Goal: Task Accomplishment & Management: Manage account settings

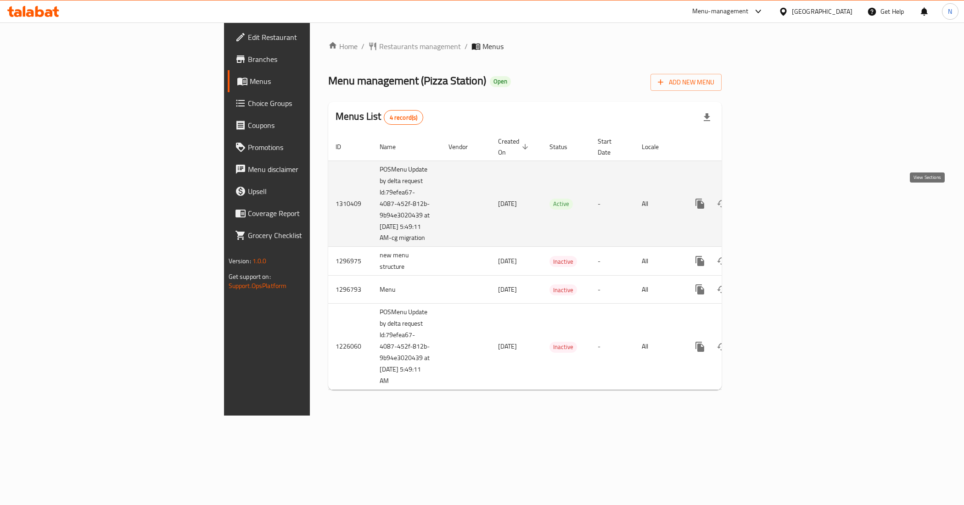
click at [772, 201] on icon "enhanced table" at bounding box center [766, 203] width 11 height 11
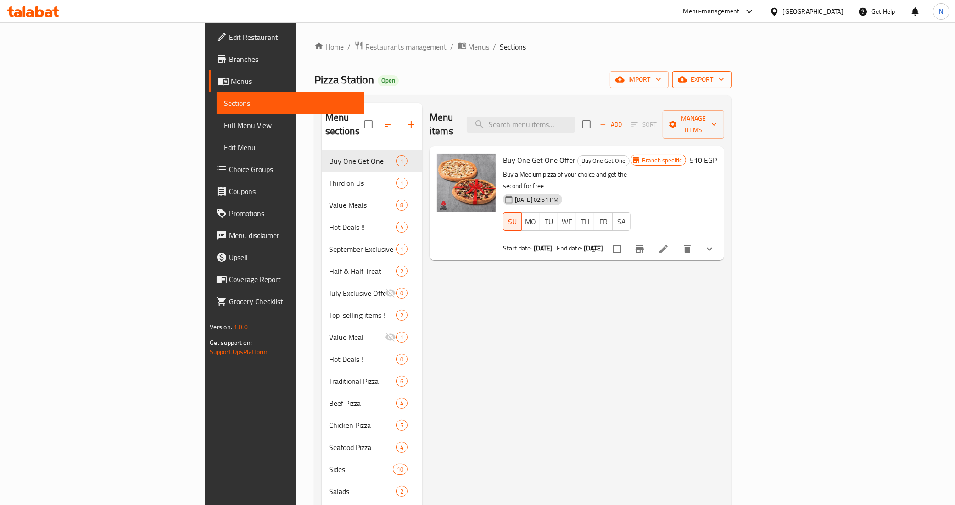
click at [724, 79] on span "export" at bounding box center [702, 79] width 45 height 11
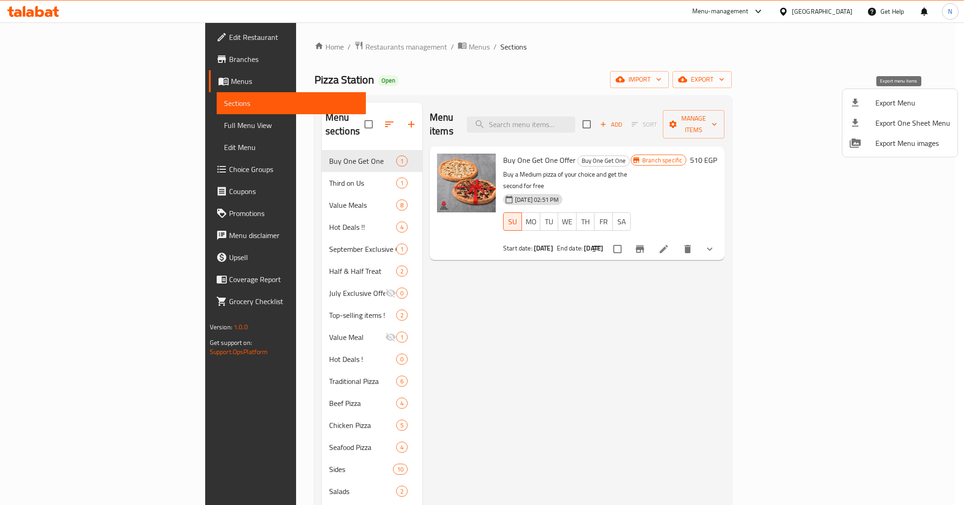
click at [907, 103] on span "Export Menu" at bounding box center [912, 102] width 75 height 11
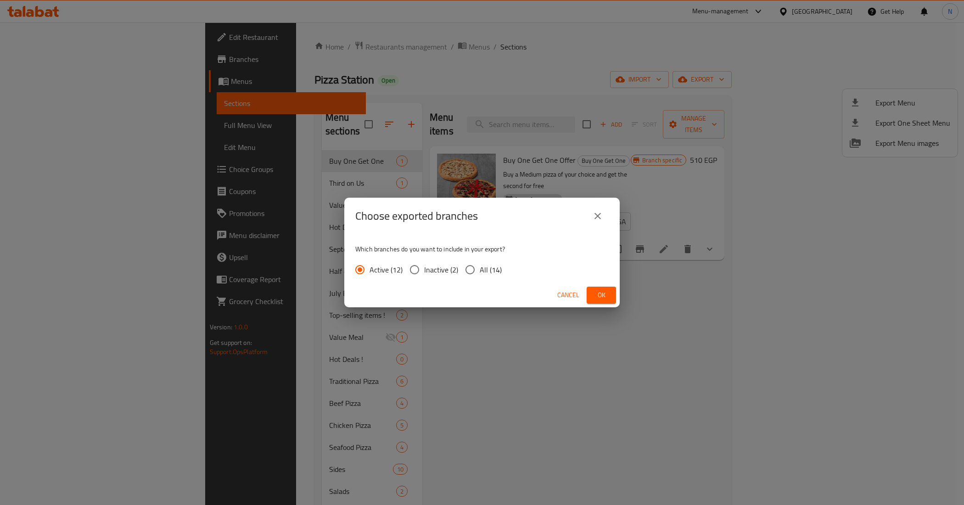
click at [482, 270] on span "All (14)" at bounding box center [491, 269] width 22 height 11
click at [480, 270] on input "All (14)" at bounding box center [469, 269] width 19 height 19
radio input "true"
click at [593, 290] on button "Ok" at bounding box center [601, 295] width 29 height 17
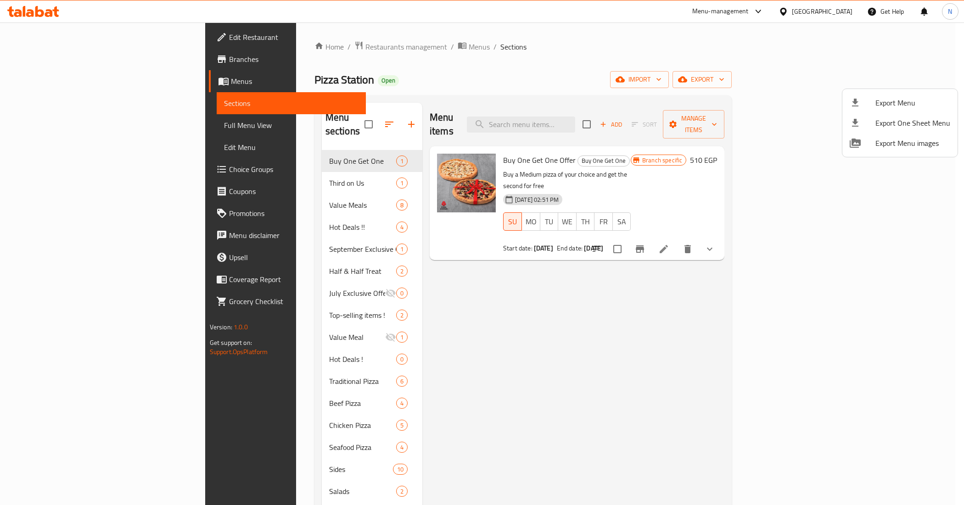
click at [584, 122] on div at bounding box center [482, 252] width 964 height 505
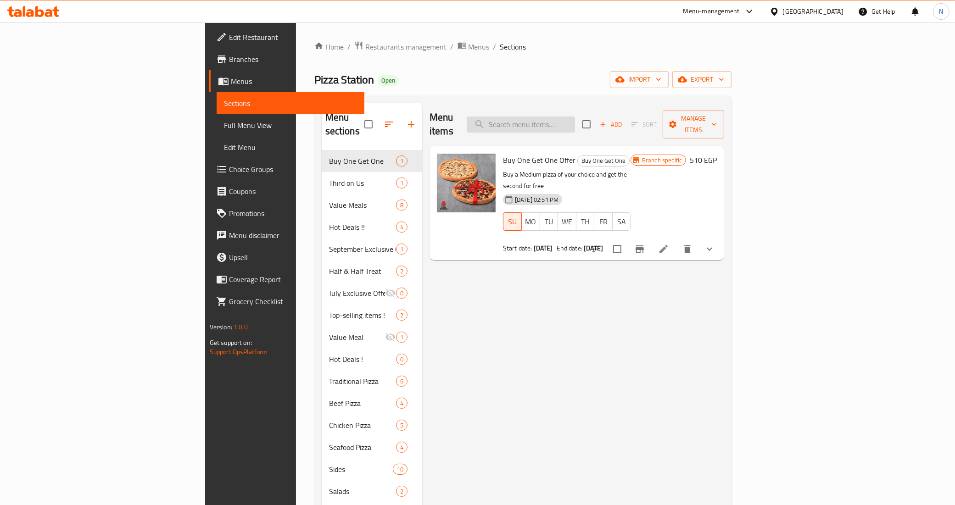
click at [575, 117] on input "search" at bounding box center [521, 125] width 108 height 16
type input "buy"
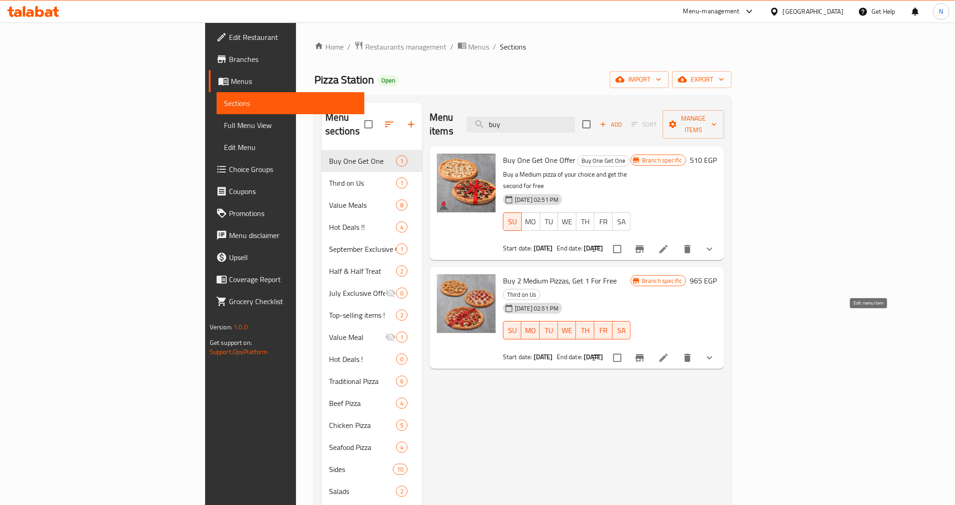
click at [669, 353] on icon at bounding box center [663, 358] width 11 height 11
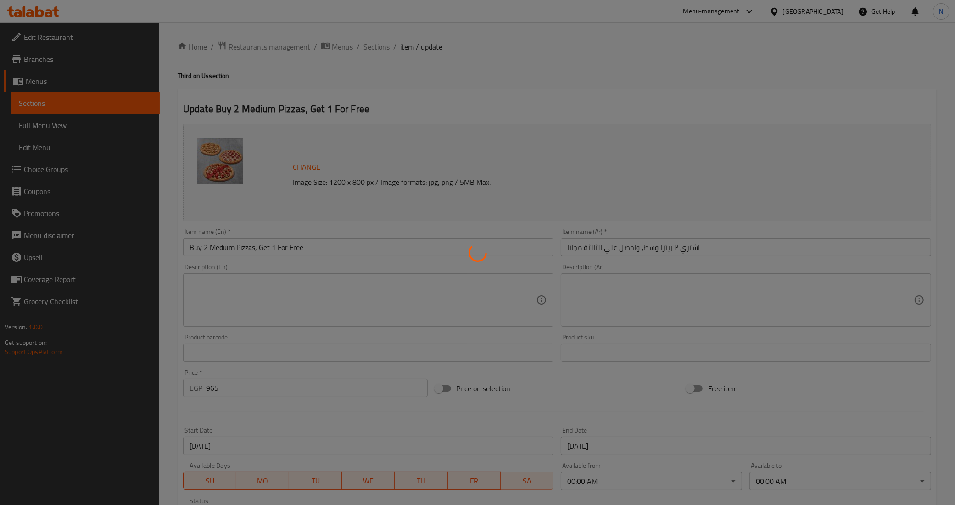
type input "اختيارك من البيتزا الأولي"
type input "1"
type input "اختيارك من الأطراف"
type input "1"
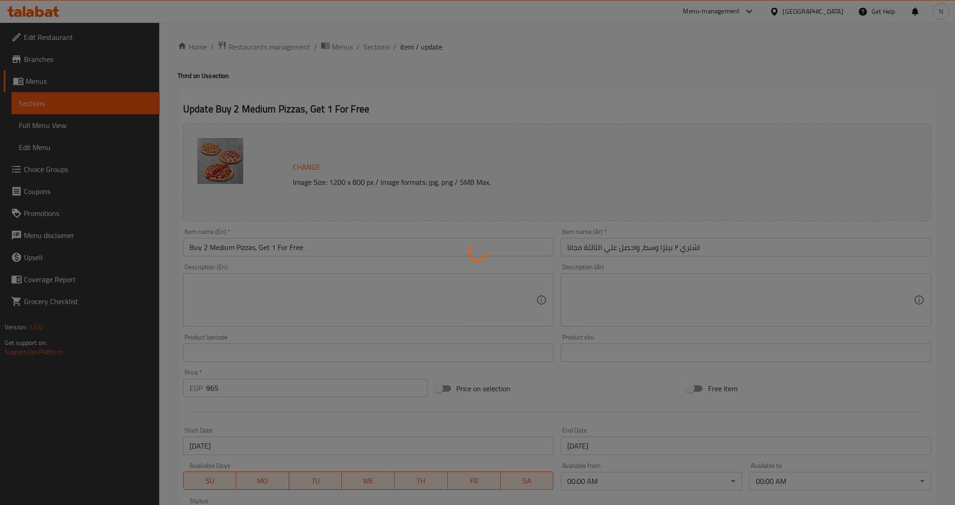
type input "1"
type input "اضافات"
type input "0"
type input "10"
type input "اختيارك من البيتزا الثانية"
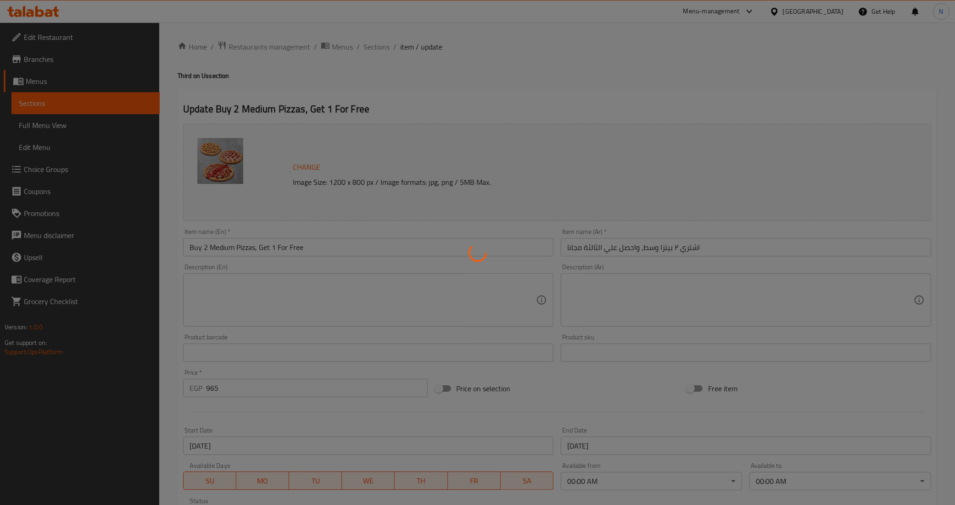
type input "1"
type input "اختيارك من الأطراف - 1"
type input "1"
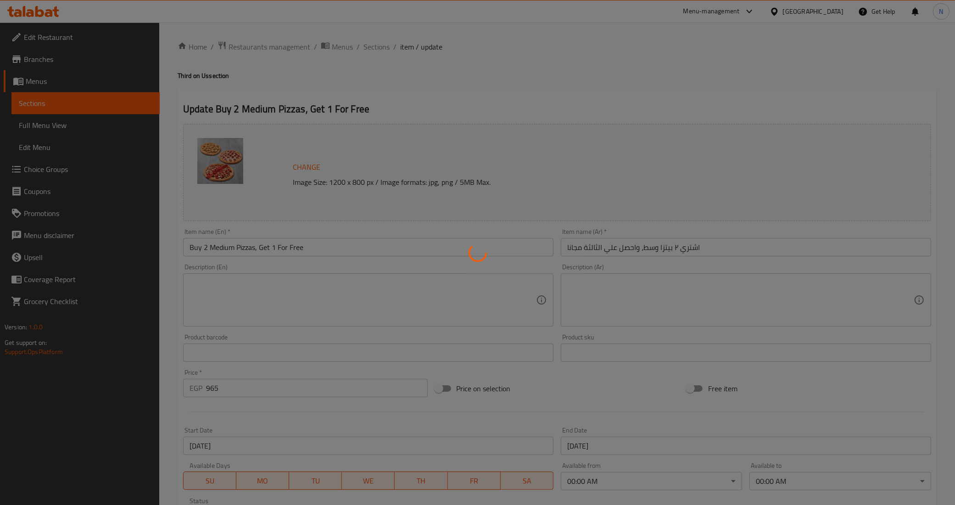
type input "اضافات"
type input "0"
type input "10"
type input "اختيارك من البيتزا الثالثة"
type input "1"
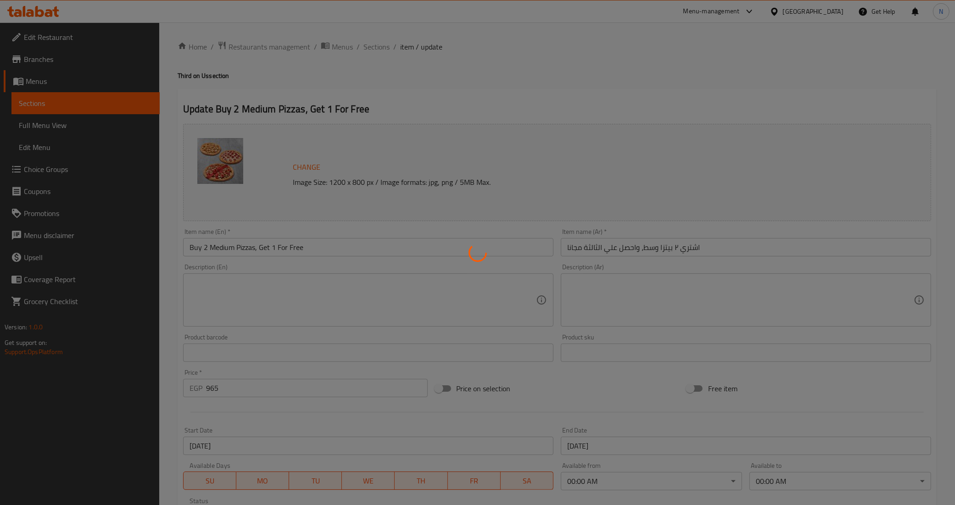
type input "1"
type input "اختيارك من الأطراف - 2"
type input "1"
type input "اضافات - 1"
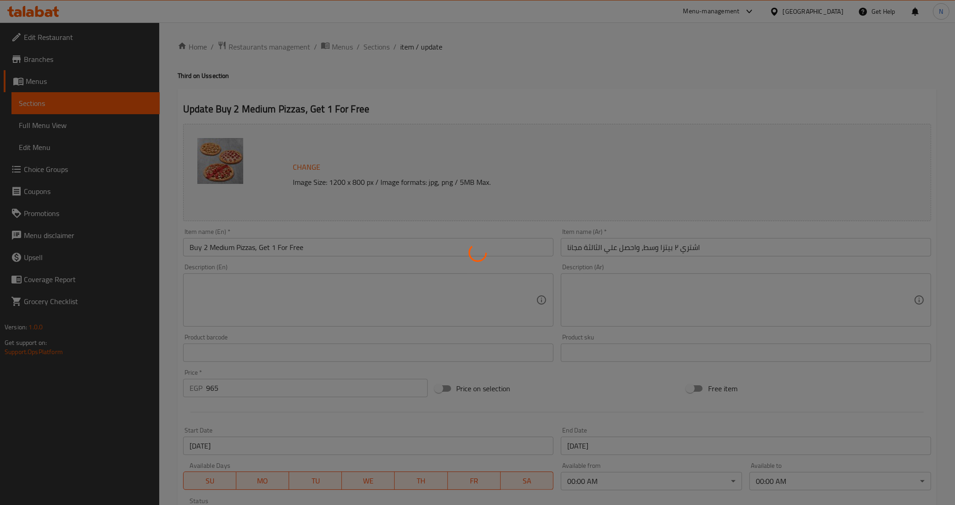
type input "0"
type input "10"
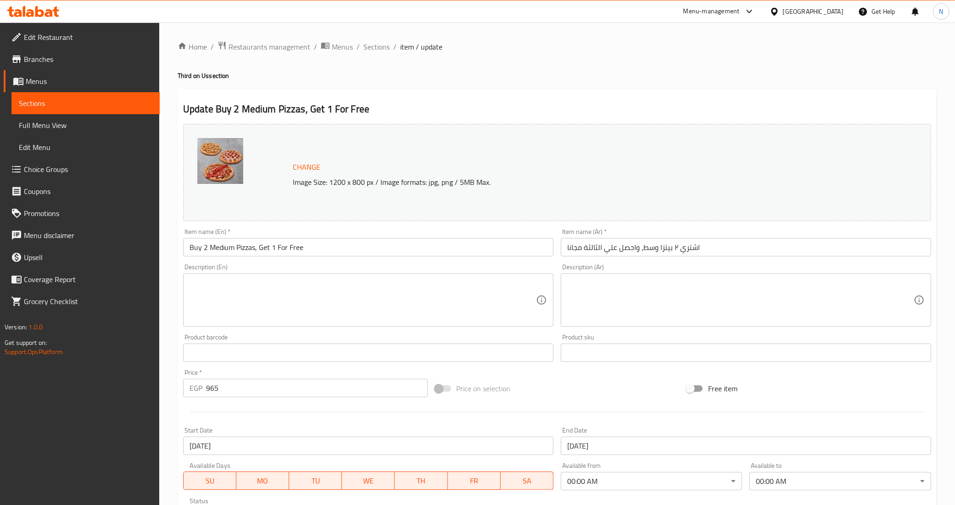
click at [779, 12] on icon at bounding box center [775, 12] width 10 height 10
click at [729, 159] on div "[GEOGRAPHIC_DATA]" at bounding box center [743, 155] width 75 height 21
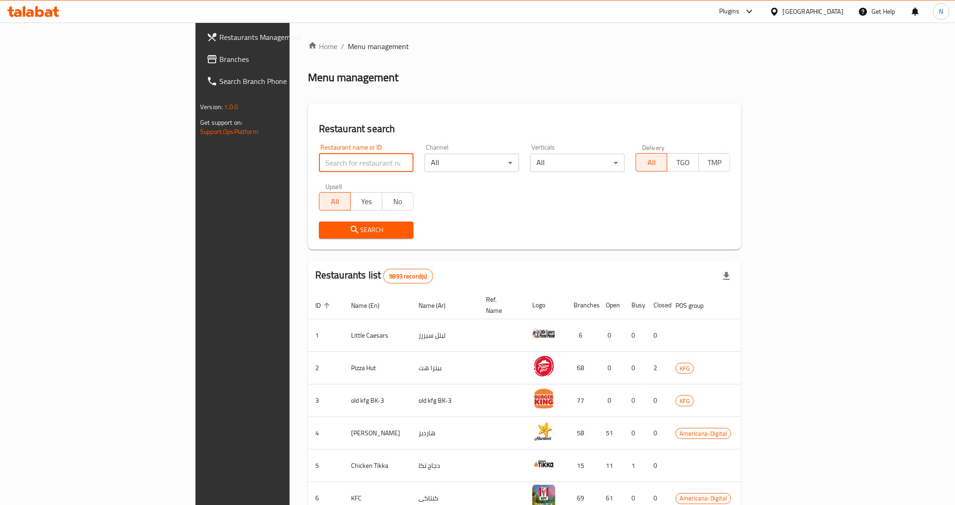
click at [319, 161] on input "search" at bounding box center [366, 163] width 95 height 18
paste input "20156"
type input "20156"
click button "Search" at bounding box center [366, 230] width 95 height 17
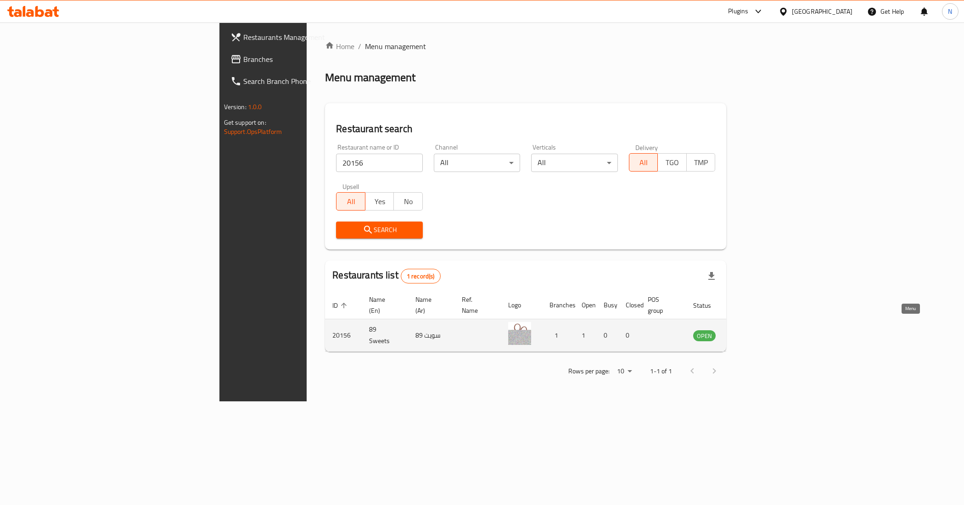
click at [752, 330] on icon "enhanced table" at bounding box center [746, 335] width 11 height 11
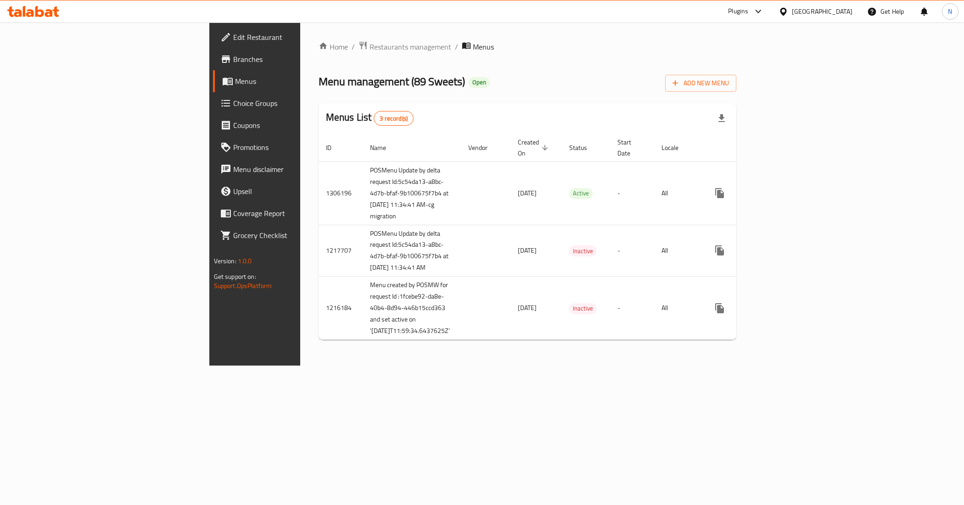
click at [233, 62] on span "Branches" at bounding box center [298, 59] width 130 height 11
